Goal: Task Accomplishment & Management: Manage account settings

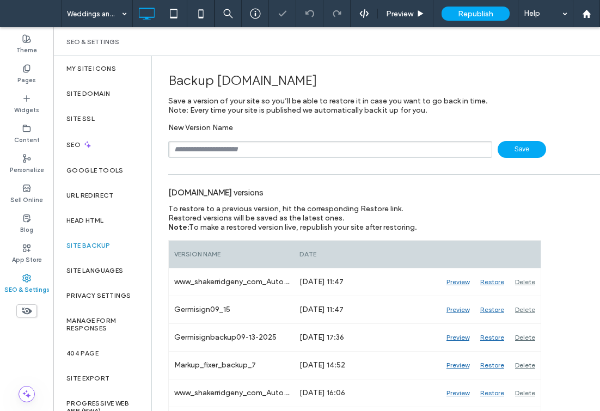
click at [215, 86] on div "Backup [DOMAIN_NAME]" at bounding box center [400, 80] width 465 height 32
click at [449, 188] on div "[DOMAIN_NAME] versions" at bounding box center [400, 192] width 465 height 24
click at [431, 74] on div "Backup [DOMAIN_NAME]" at bounding box center [400, 80] width 465 height 32
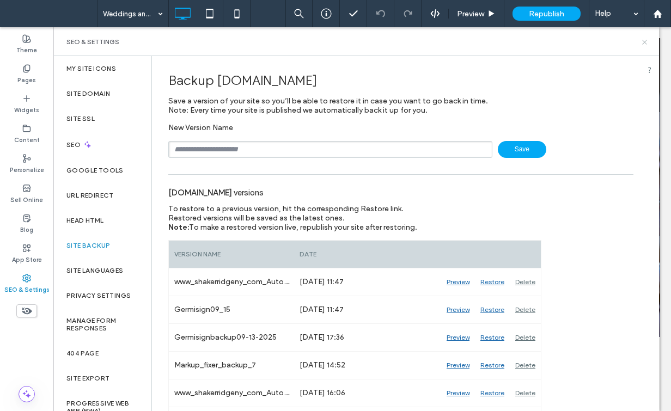
click at [600, 39] on icon at bounding box center [644, 42] width 8 height 8
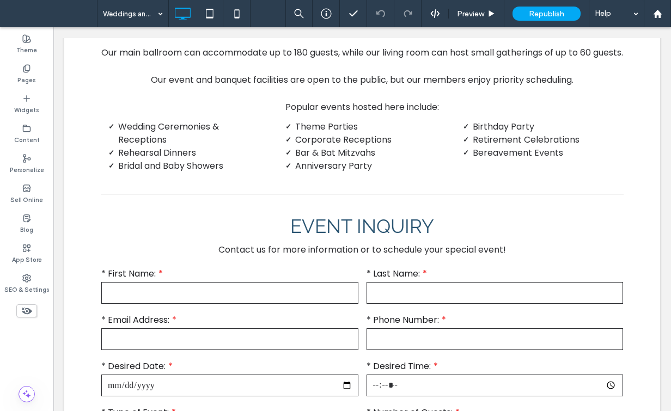
scroll to position [545, 0]
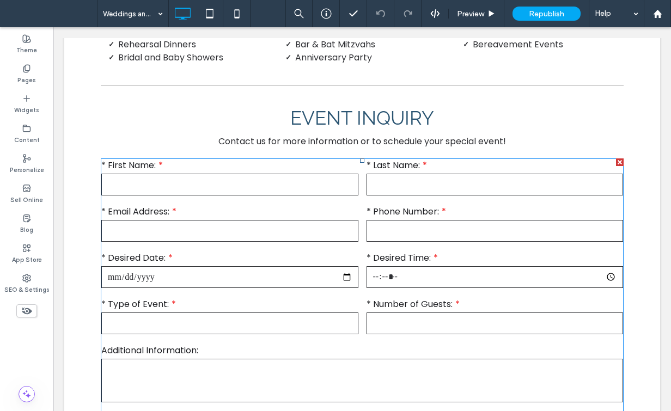
click at [294, 242] on input "email" at bounding box center [229, 231] width 257 height 22
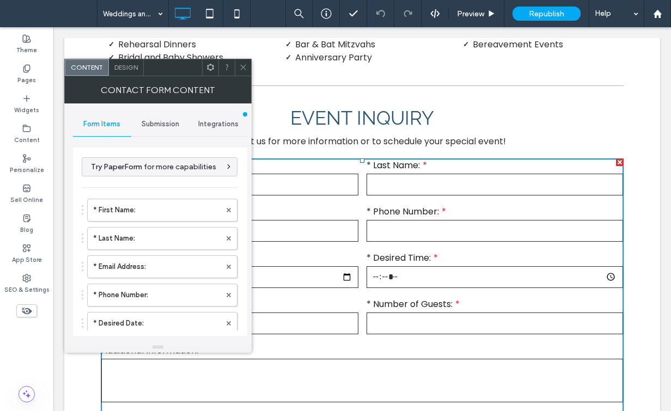
click at [160, 124] on span "Submission" at bounding box center [161, 124] width 38 height 9
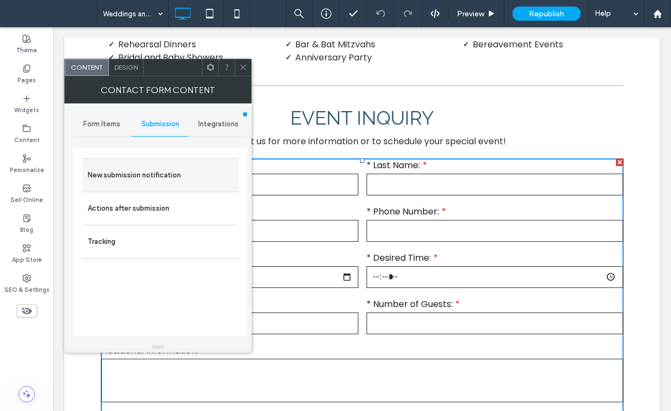
click at [152, 177] on label "New submission notification" at bounding box center [160, 175] width 145 height 22
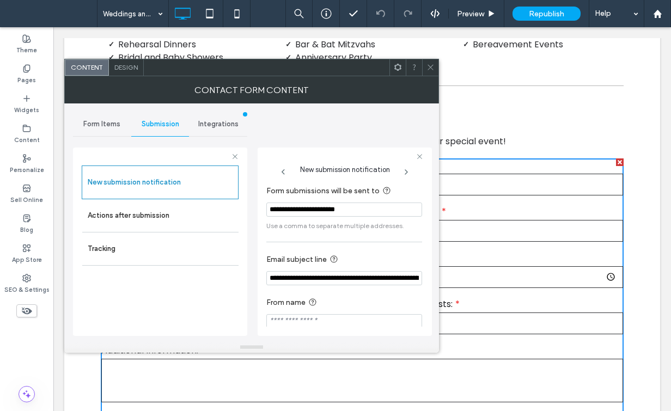
click at [430, 66] on use at bounding box center [430, 67] width 5 height 5
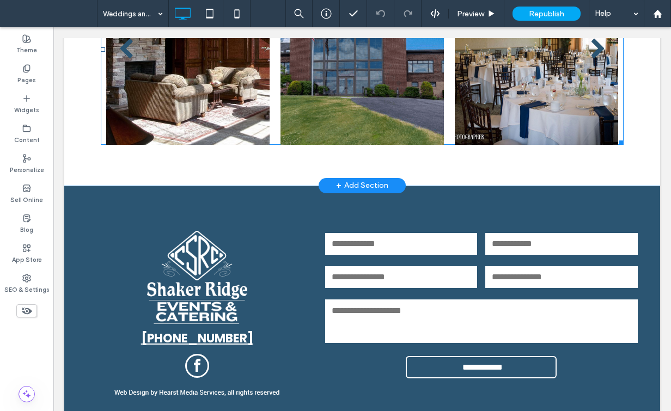
scroll to position [1138, 0]
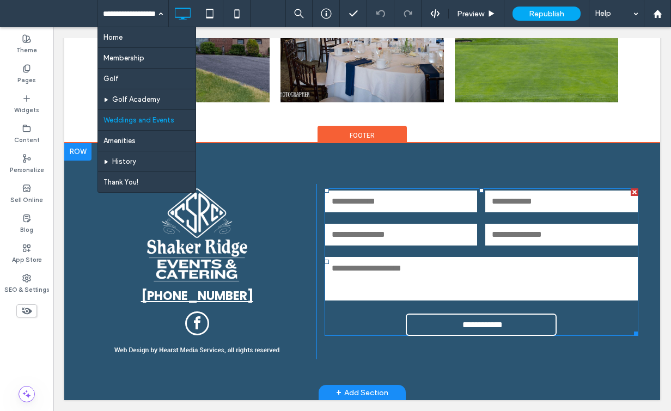
click at [443, 235] on input "email" at bounding box center [401, 235] width 152 height 22
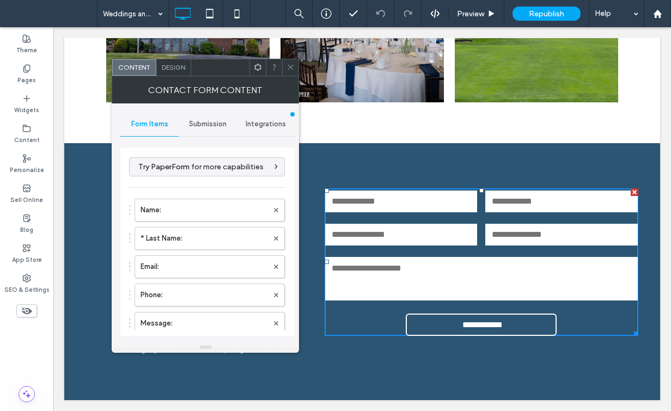
click at [204, 120] on span "Submission" at bounding box center [208, 124] width 38 height 9
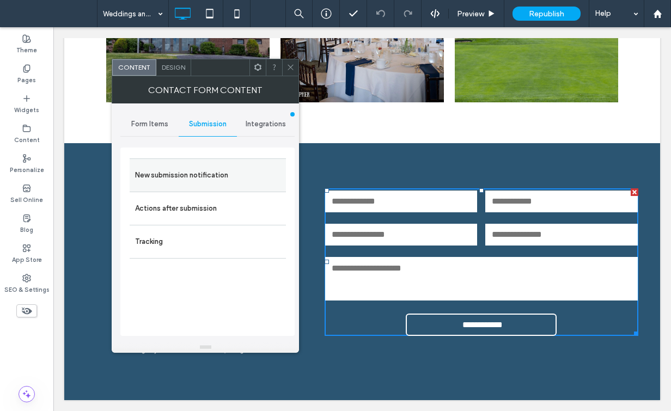
click at [199, 174] on label "New submission notification" at bounding box center [207, 175] width 145 height 22
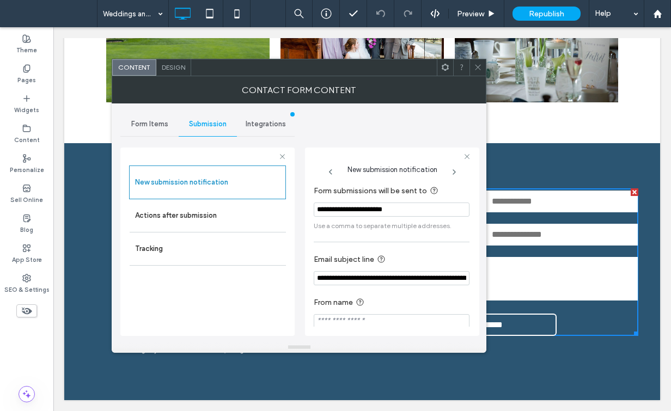
click at [478, 66] on icon at bounding box center [478, 67] width 8 height 8
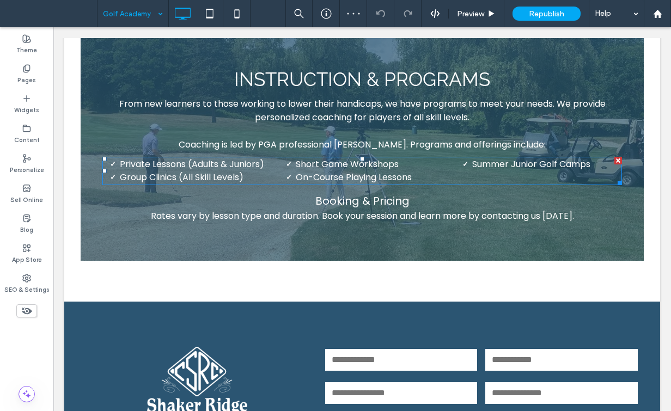
scroll to position [871, 0]
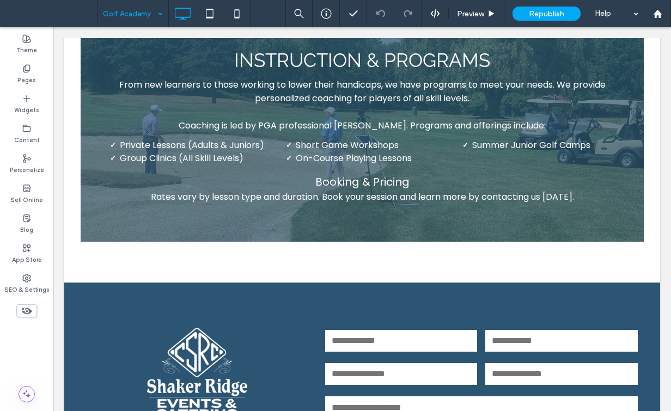
click at [125, 12] on input at bounding box center [130, 13] width 54 height 27
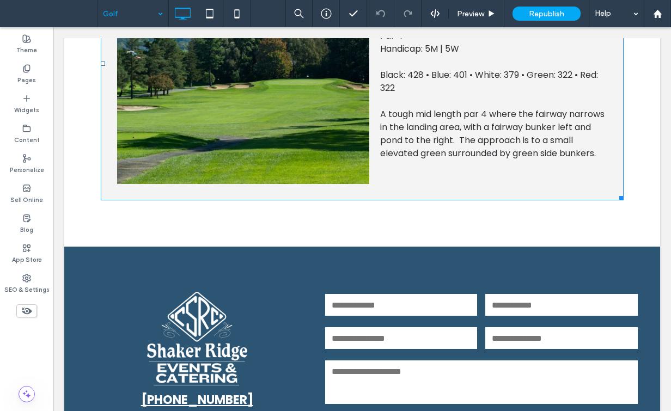
scroll to position [842, 0]
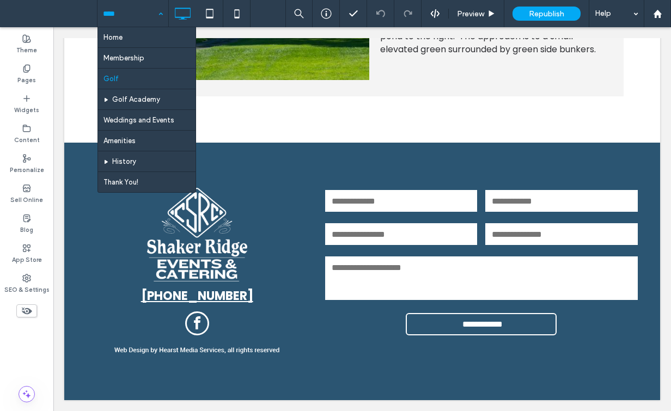
click at [111, 13] on input at bounding box center [130, 13] width 54 height 27
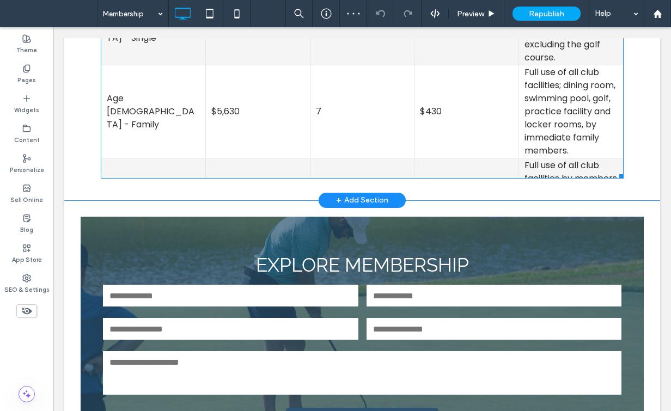
scroll to position [762, 0]
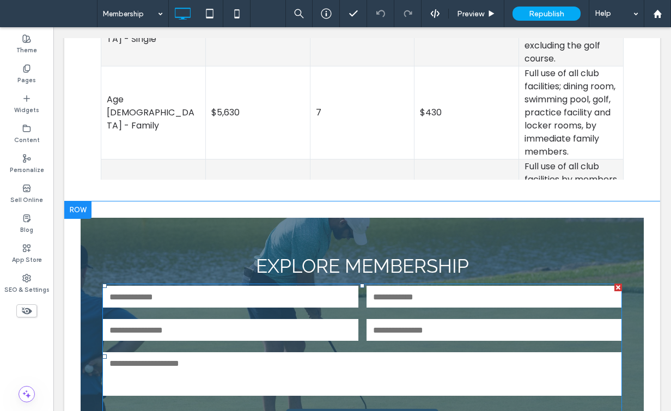
click at [318, 333] on input "email" at bounding box center [230, 330] width 255 height 22
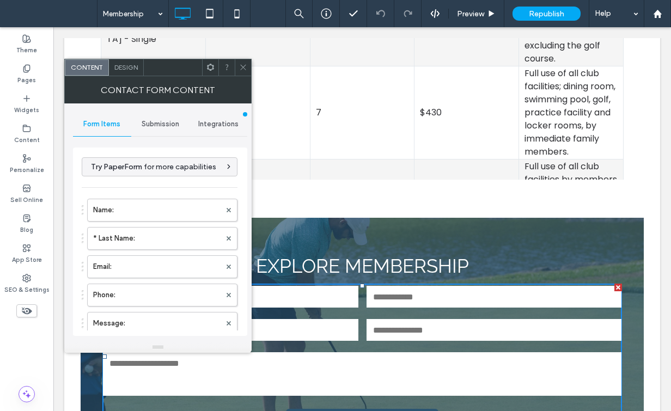
click at [161, 123] on span "Submission" at bounding box center [161, 124] width 38 height 9
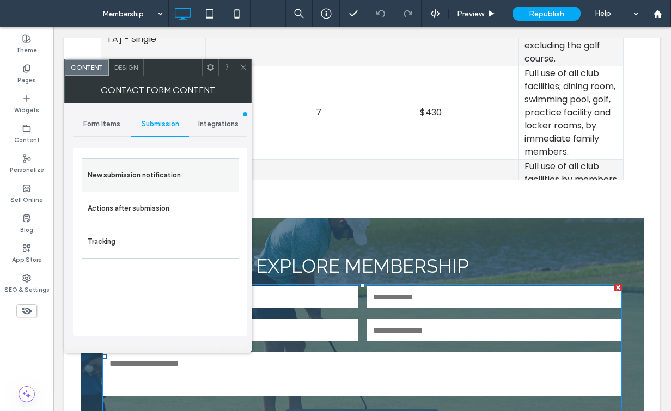
click at [154, 174] on label "New submission notification" at bounding box center [160, 175] width 145 height 22
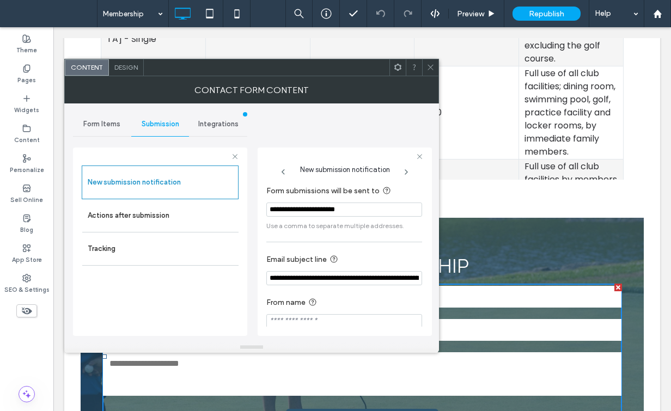
click at [429, 67] on icon at bounding box center [430, 67] width 8 height 8
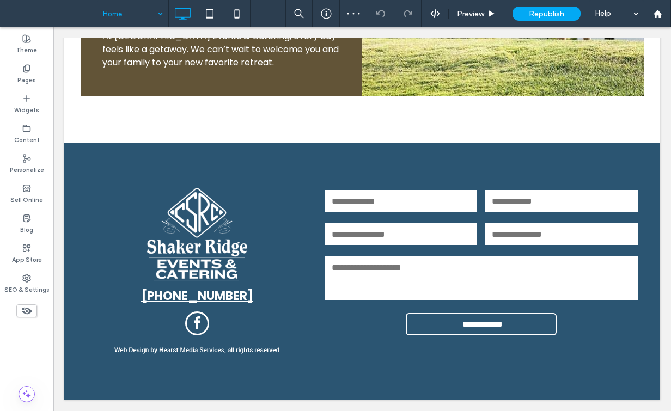
scroll to position [1246, 0]
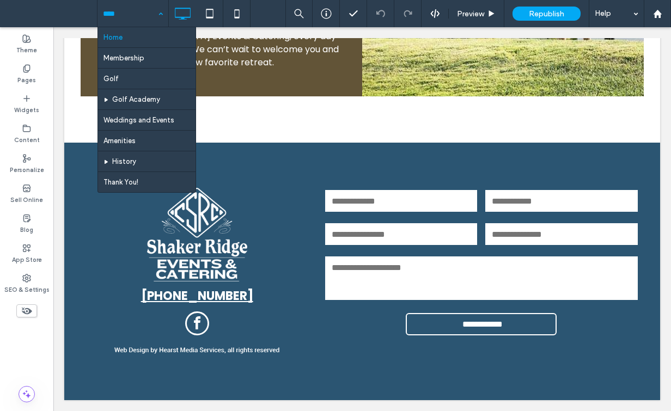
click at [114, 14] on input at bounding box center [130, 13] width 54 height 27
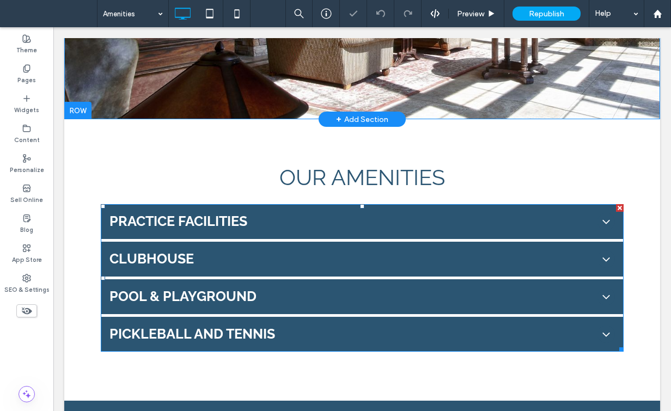
scroll to position [436, 0]
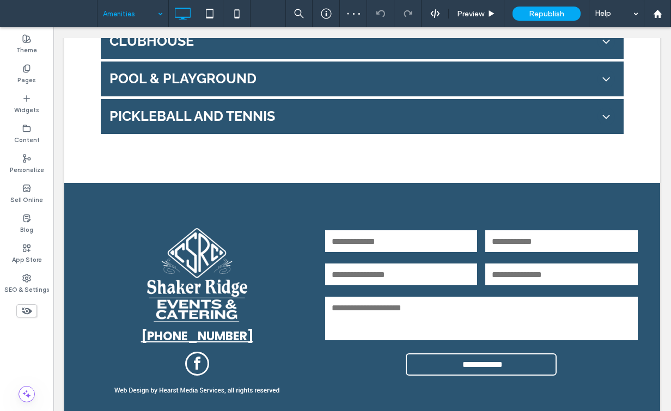
click at [123, 11] on input at bounding box center [130, 13] width 54 height 27
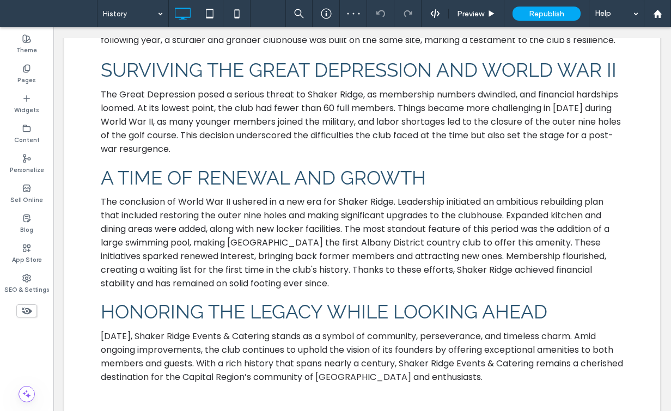
scroll to position [1104, 0]
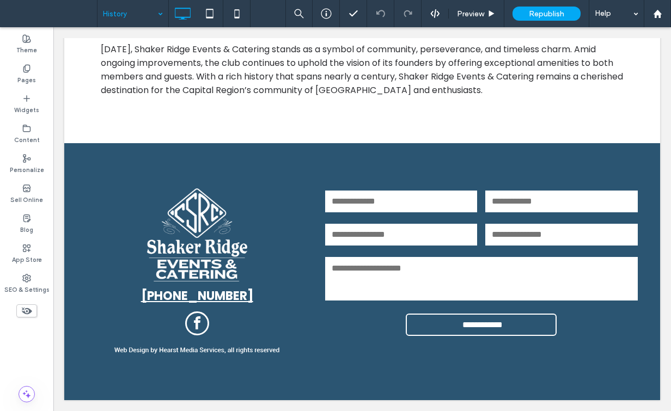
click at [113, 15] on input at bounding box center [130, 13] width 54 height 27
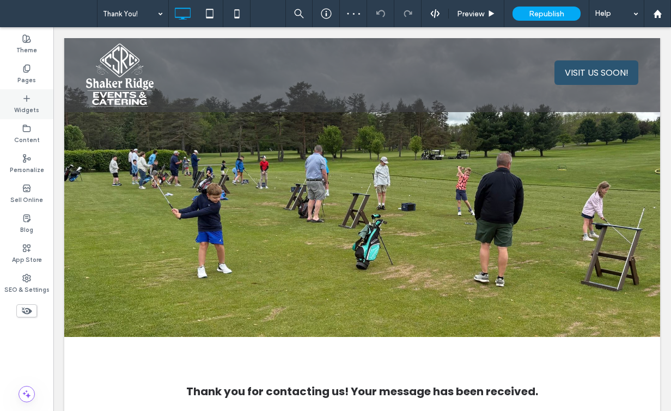
click at [28, 104] on label "Widgets" at bounding box center [26, 109] width 25 height 12
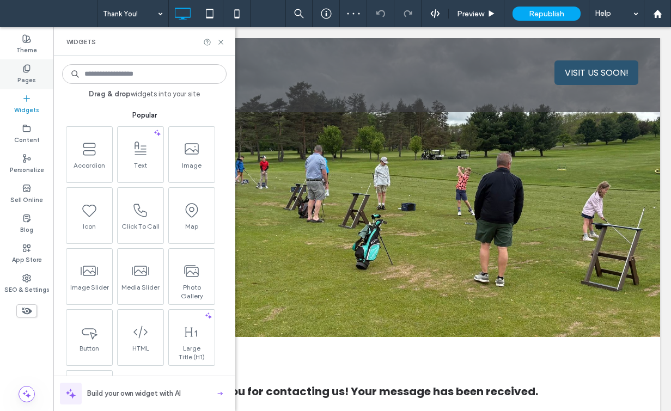
click at [27, 75] on label "Pages" at bounding box center [26, 79] width 19 height 12
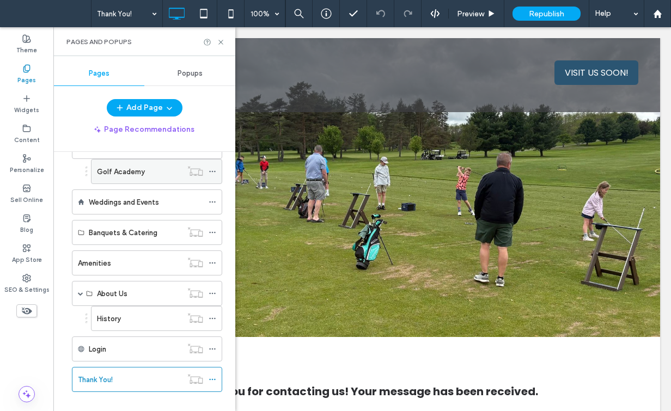
scroll to position [109, 0]
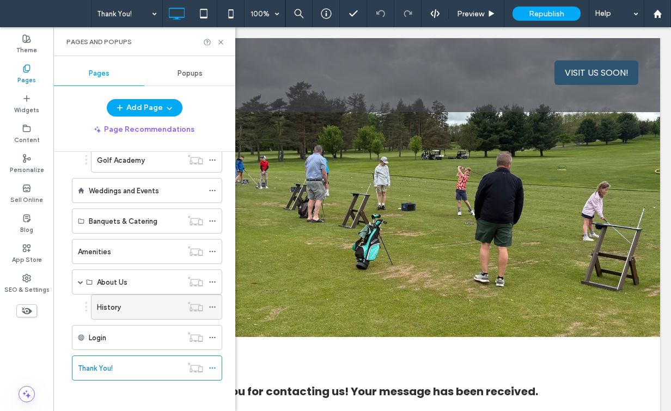
click at [157, 306] on div "History" at bounding box center [139, 307] width 85 height 11
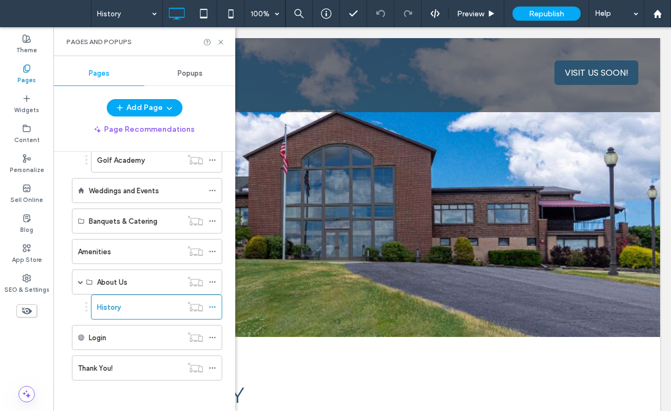
scroll to position [0, 0]
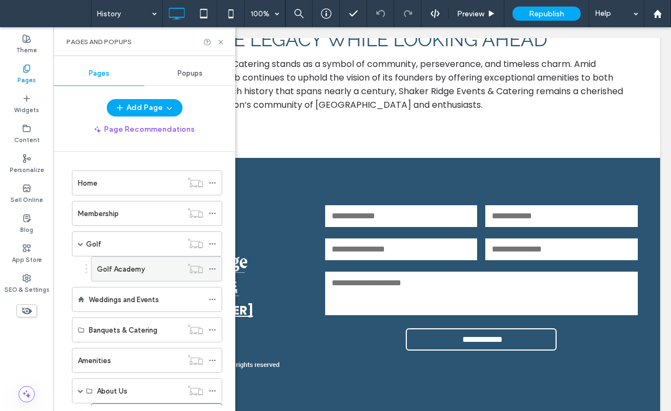
click at [131, 268] on label "Golf Academy" at bounding box center [121, 269] width 48 height 19
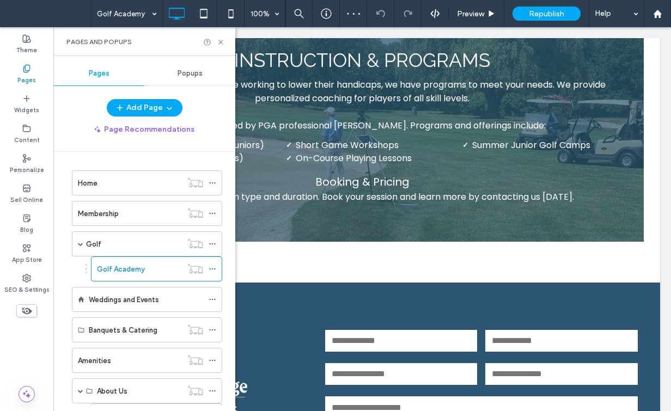
scroll to position [1024, 0]
